Goal: Navigation & Orientation: Find specific page/section

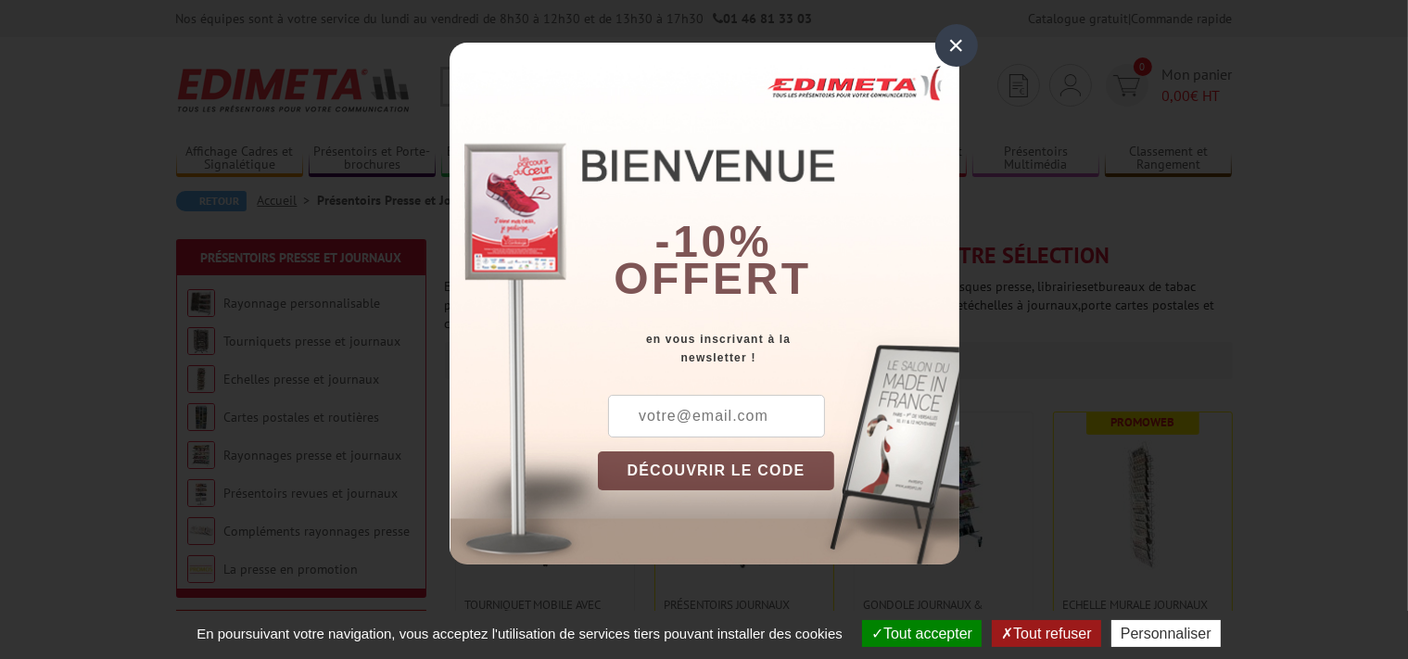
click at [960, 45] on div "×" at bounding box center [956, 45] width 43 height 43
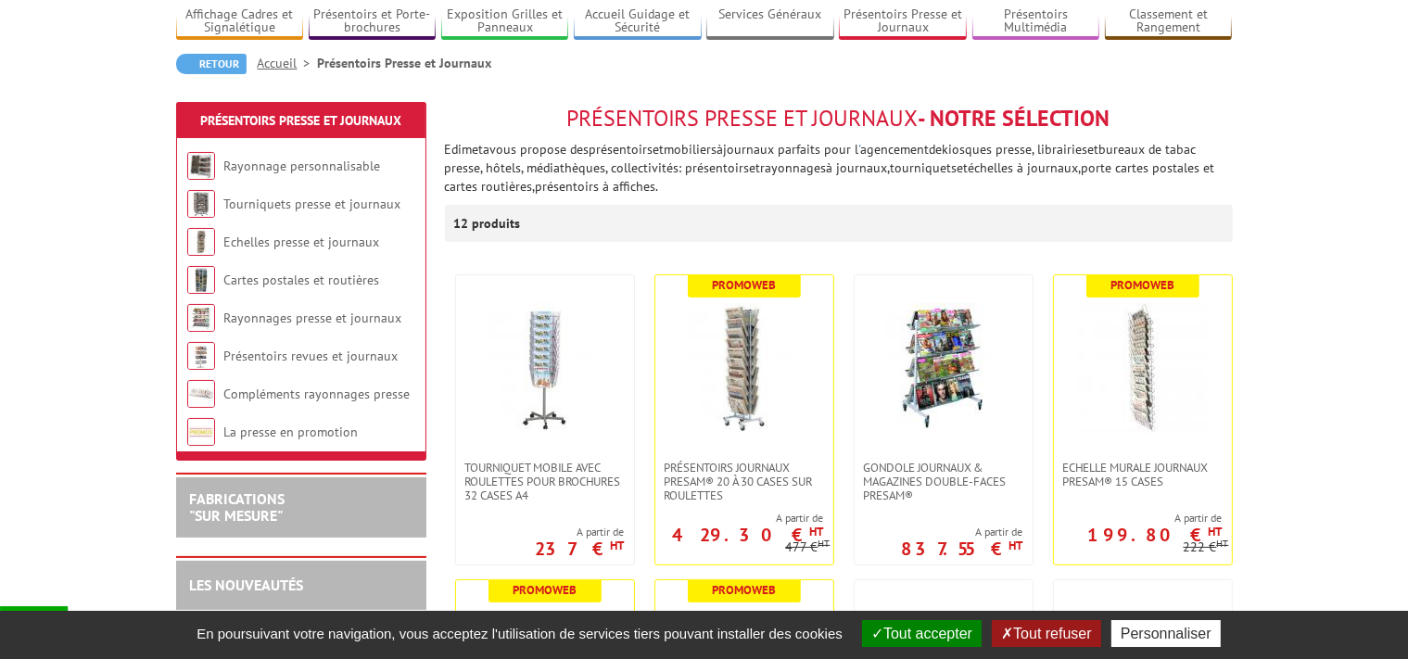
scroll to position [196, 0]
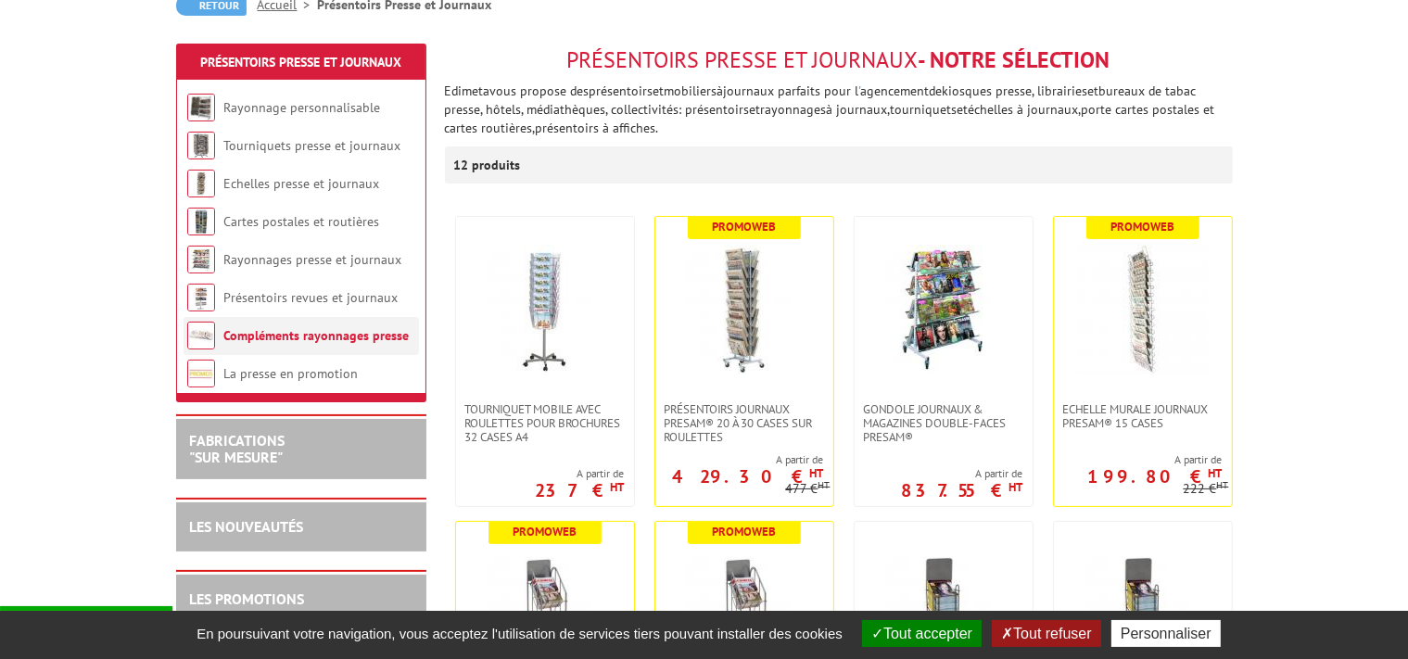
click at [300, 332] on link "Compléments rayonnages presse" at bounding box center [316, 335] width 185 height 17
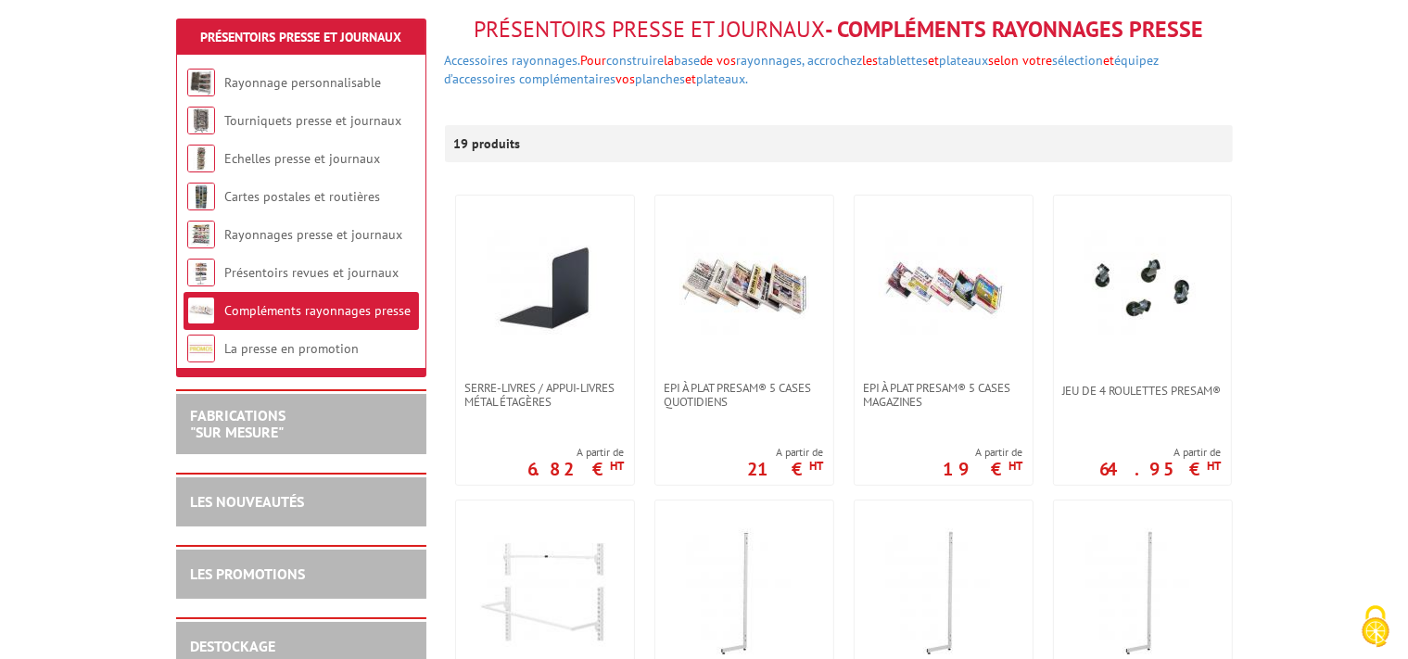
scroll to position [293, 0]
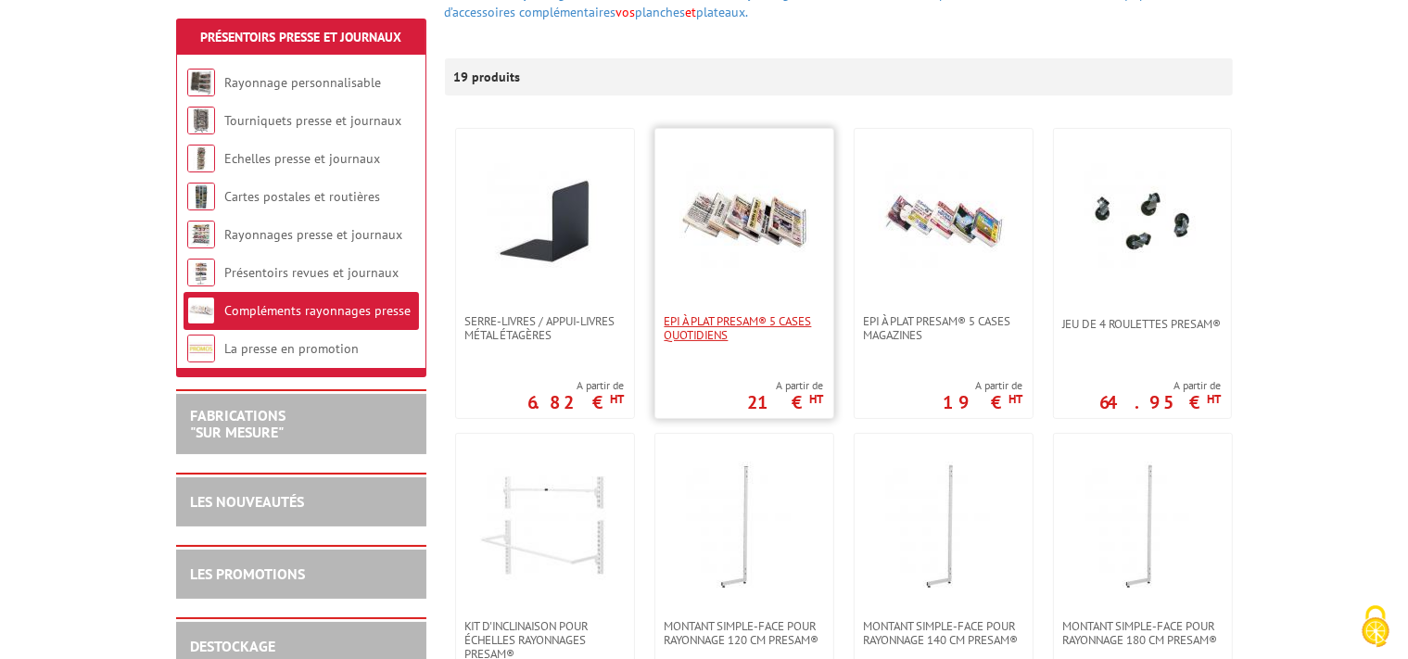
click at [747, 318] on span "Epi à plat Presam® 5 cases quotidiens" at bounding box center [744, 328] width 159 height 28
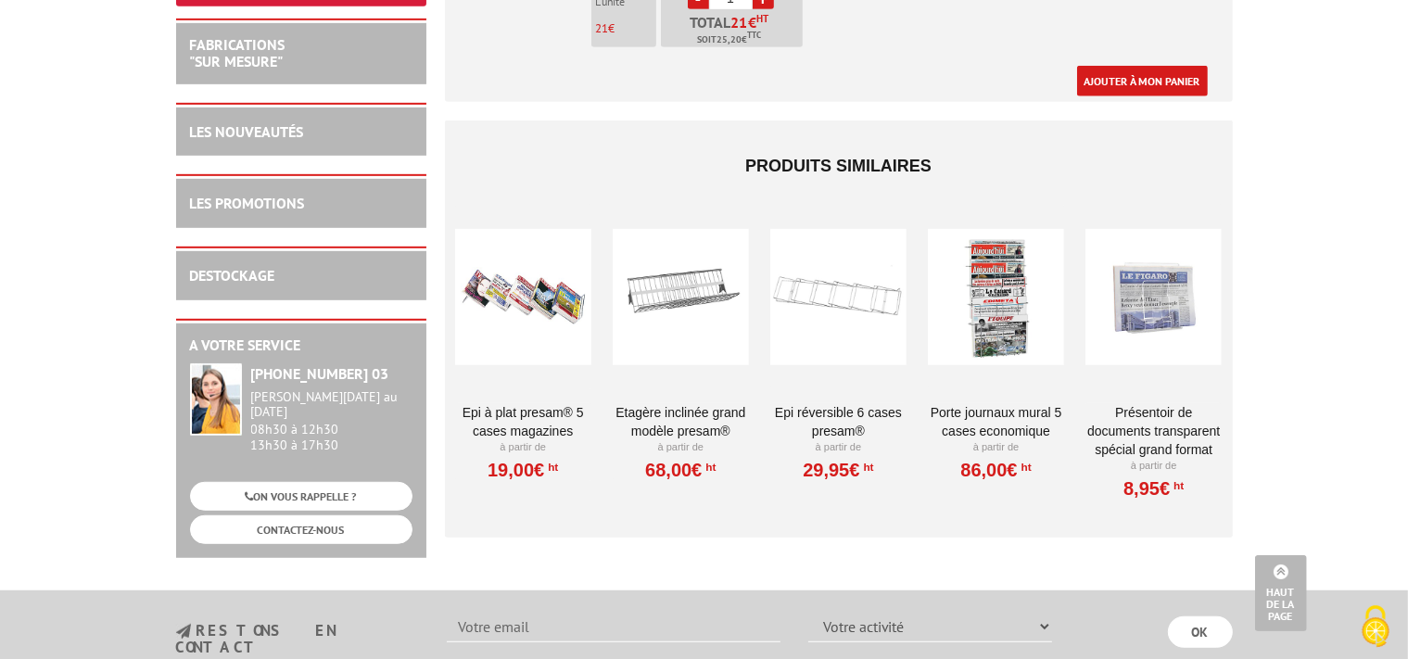
scroll to position [1272, 0]
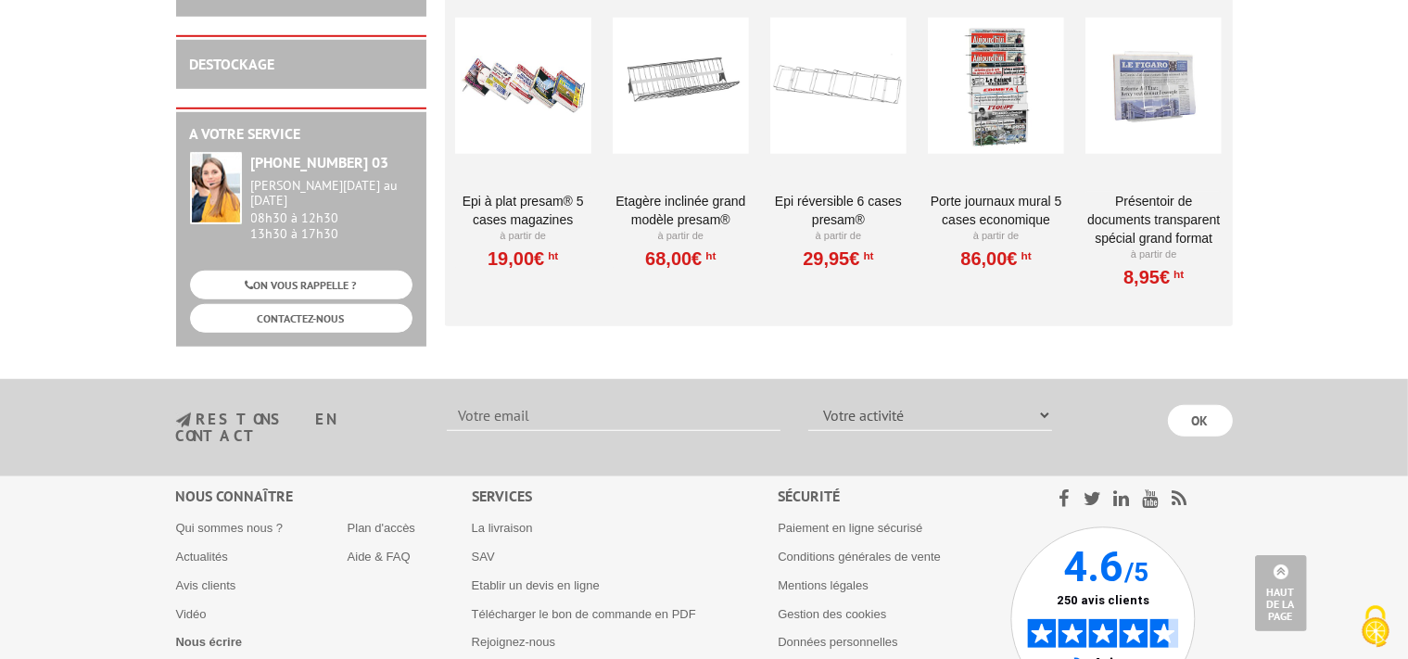
click at [517, 208] on link "Epi à plat Presam® 5 cases magazines" at bounding box center [523, 210] width 136 height 37
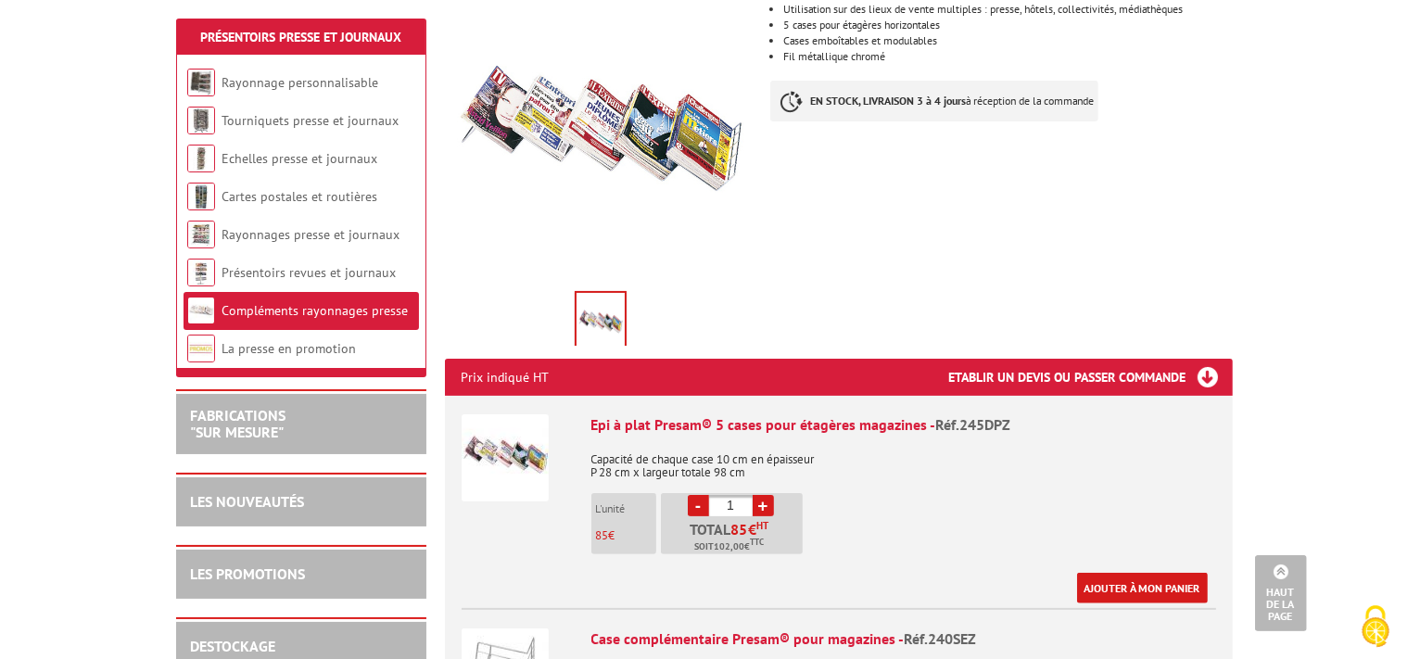
scroll to position [293, 0]
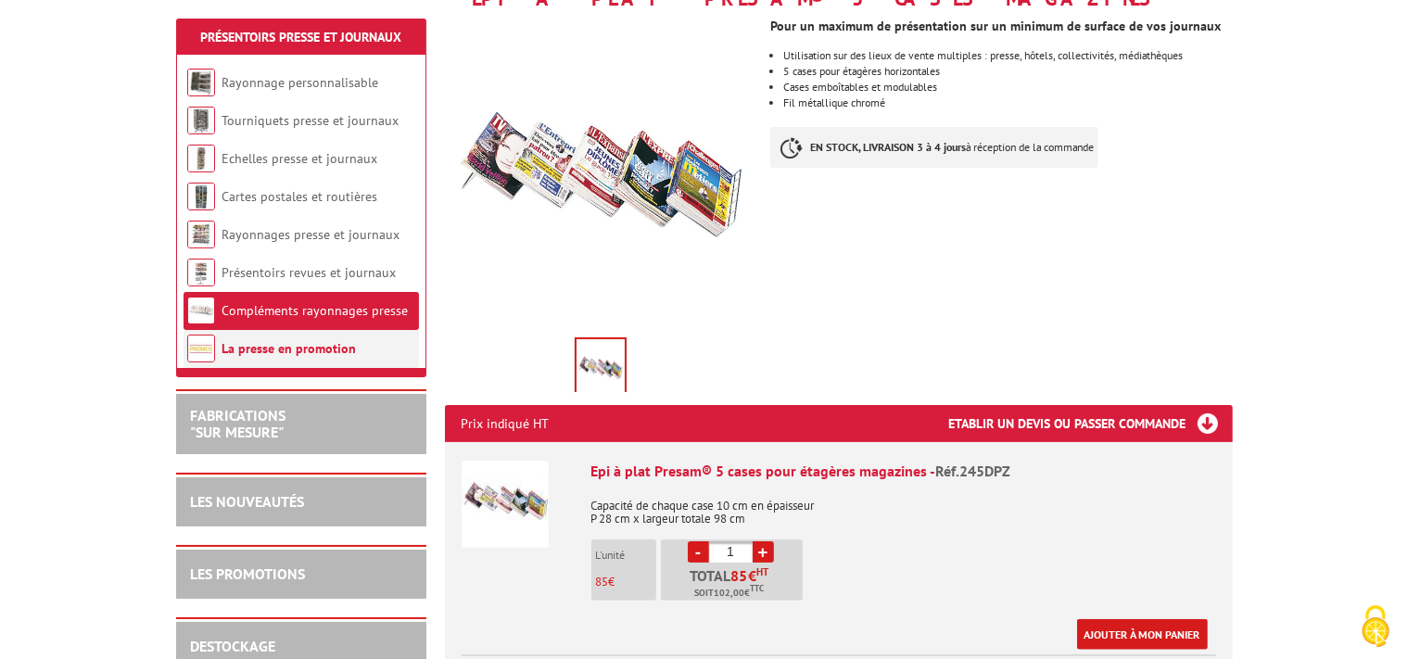
click at [284, 351] on link "La presse en promotion" at bounding box center [289, 348] width 134 height 17
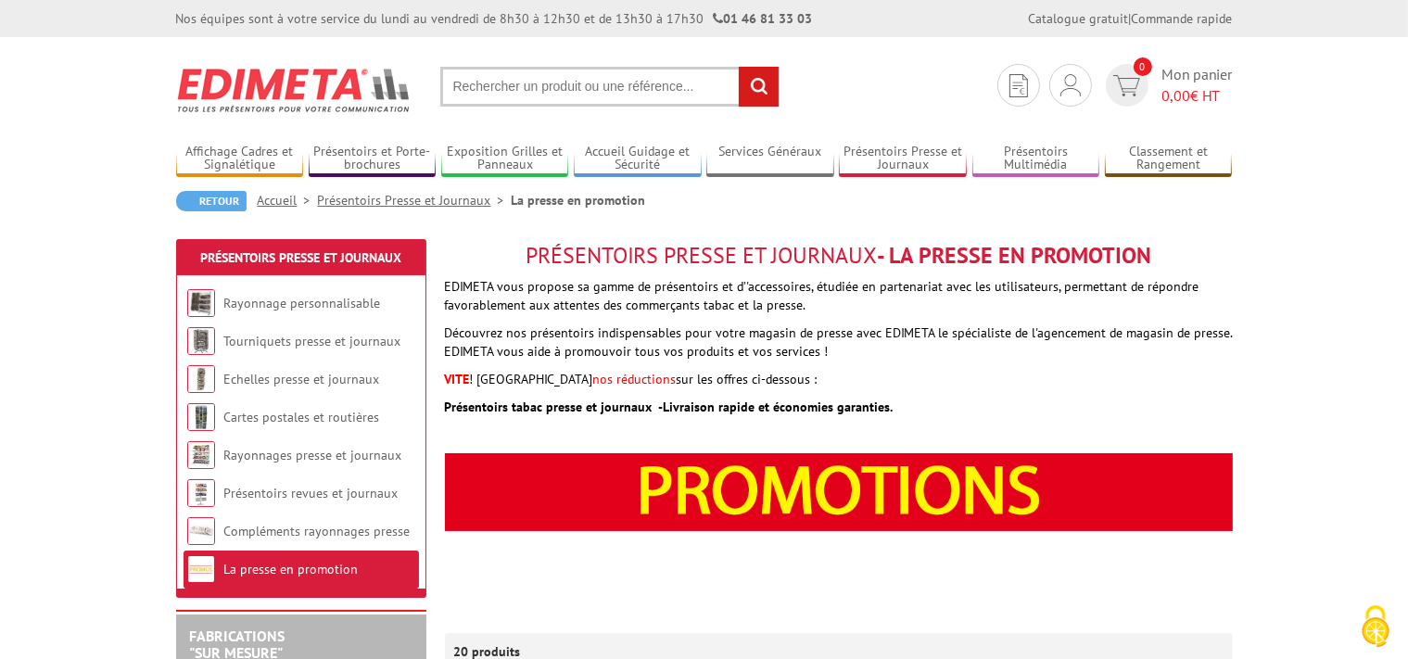
click at [529, 95] on input "text" at bounding box center [609, 87] width 339 height 40
click at [375, 202] on link "Présentoirs Presse et Journaux" at bounding box center [415, 200] width 194 height 17
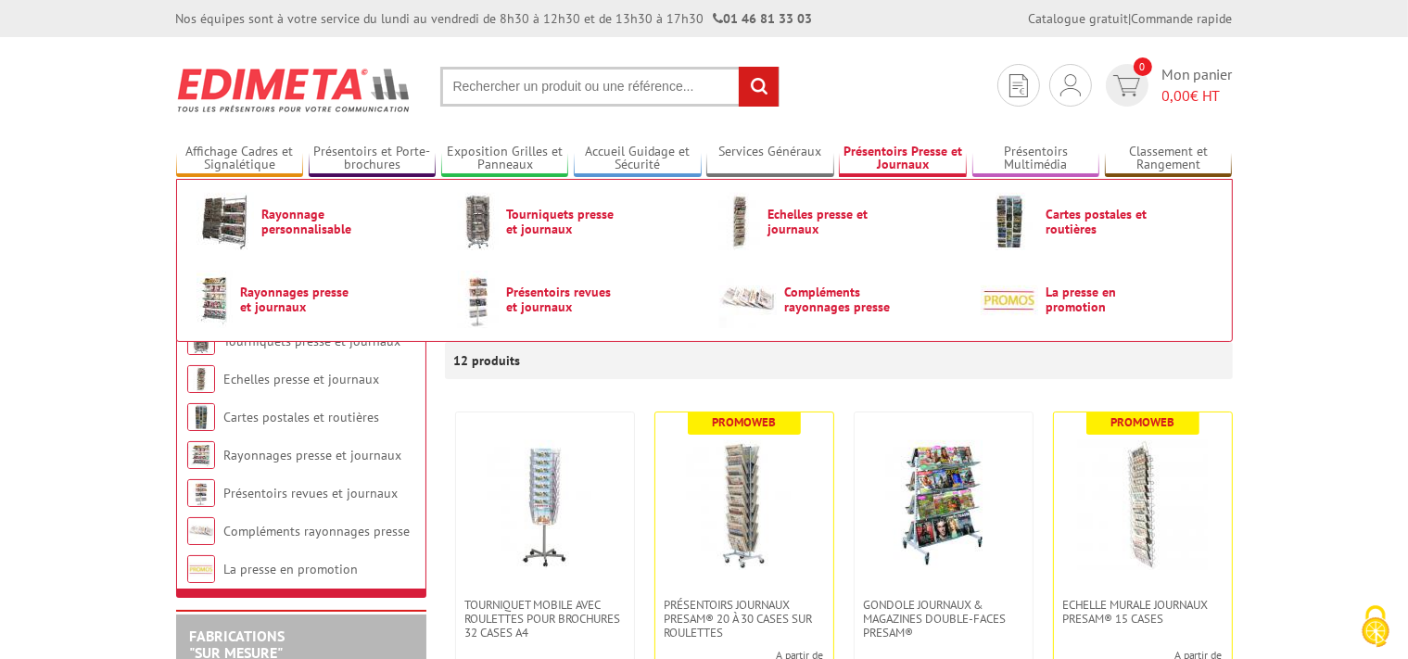
click at [918, 154] on link "Présentoirs Presse et Journaux" at bounding box center [903, 159] width 128 height 31
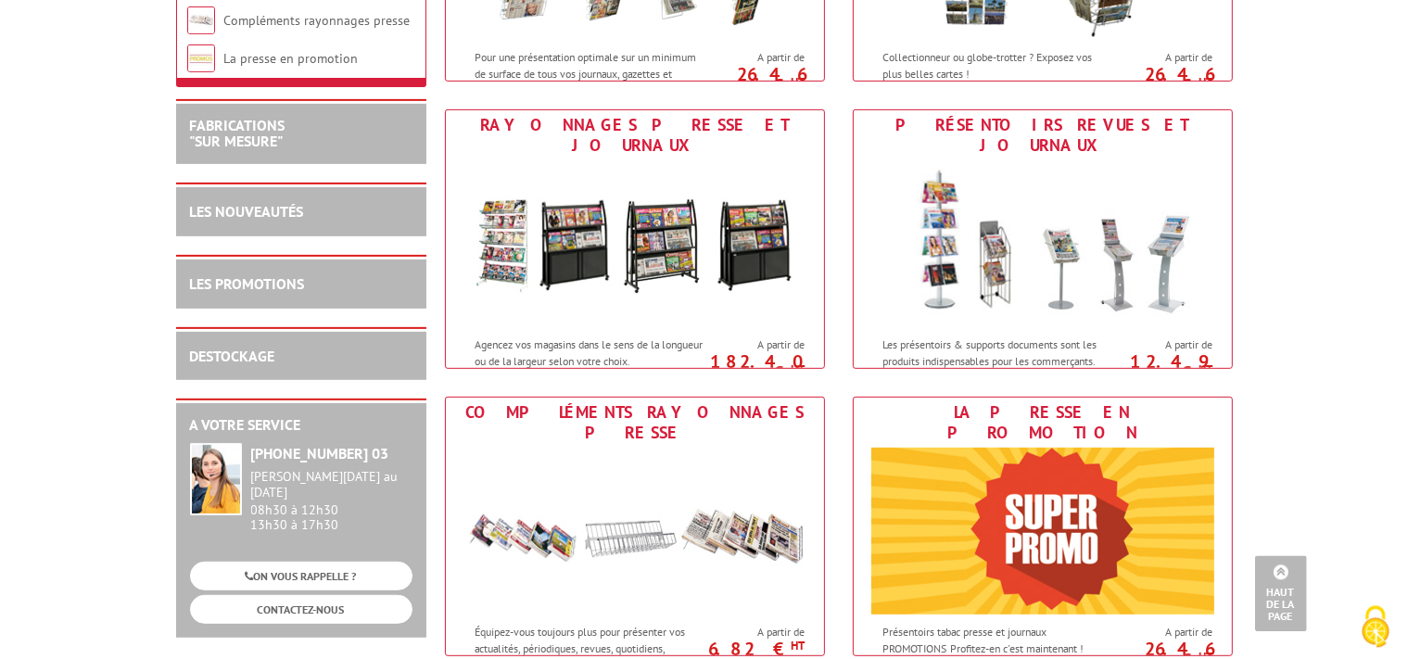
scroll to position [880, 0]
